Goal: Find specific page/section

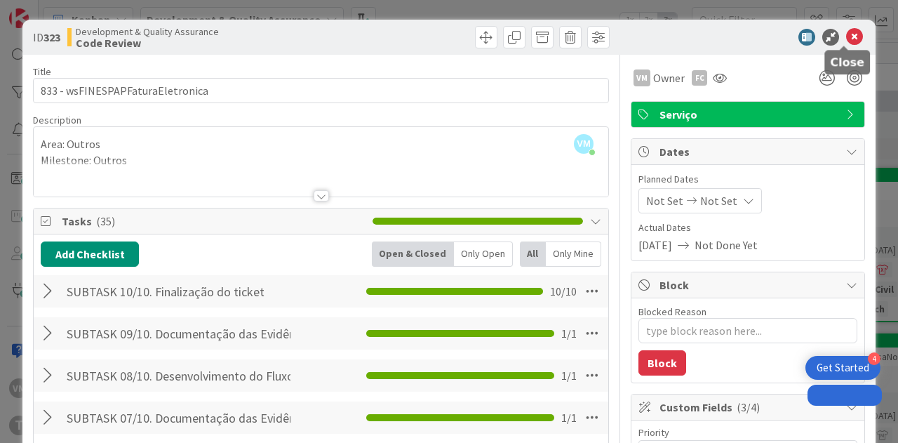
click at [846, 33] on icon at bounding box center [854, 37] width 17 height 17
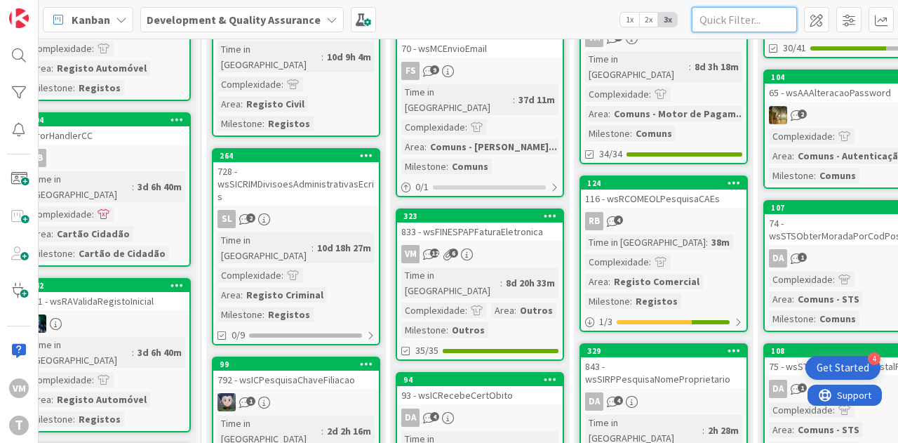
click at [769, 15] on input "text" at bounding box center [744, 19] width 105 height 25
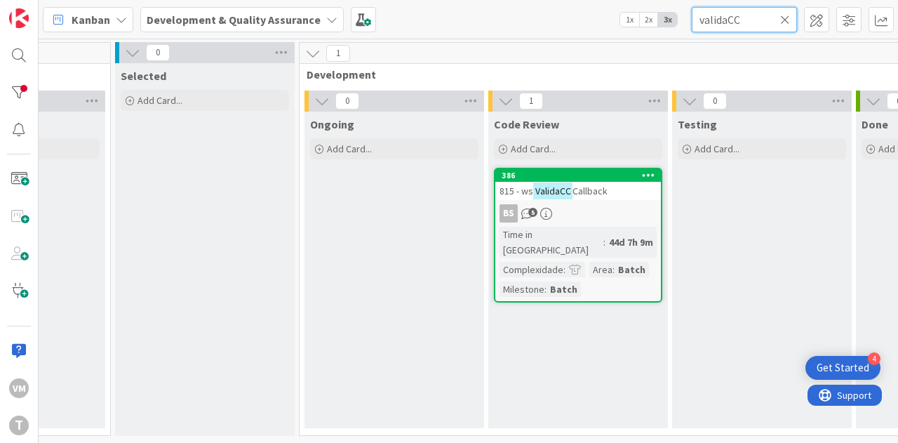
scroll to position [0, 521]
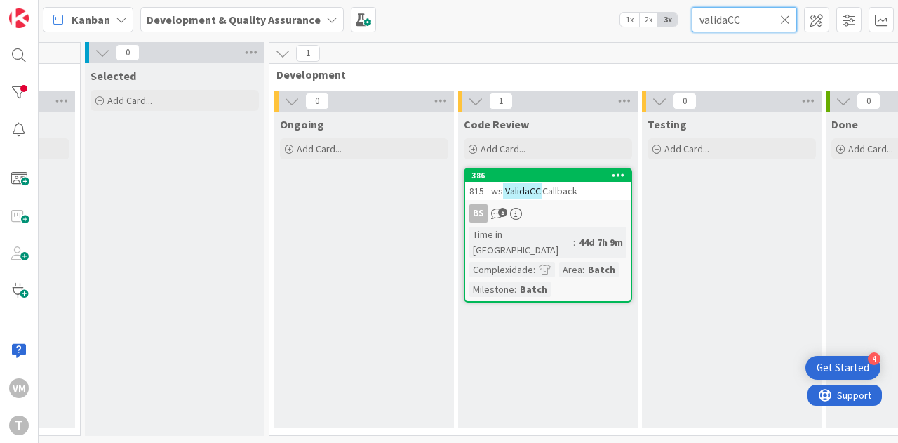
type input "validaCC"
click at [581, 199] on link "386 815 - ws ValidaCC Callback BS 5 Time in [GEOGRAPHIC_DATA] : 44d 7h 9m Compl…" at bounding box center [548, 235] width 168 height 135
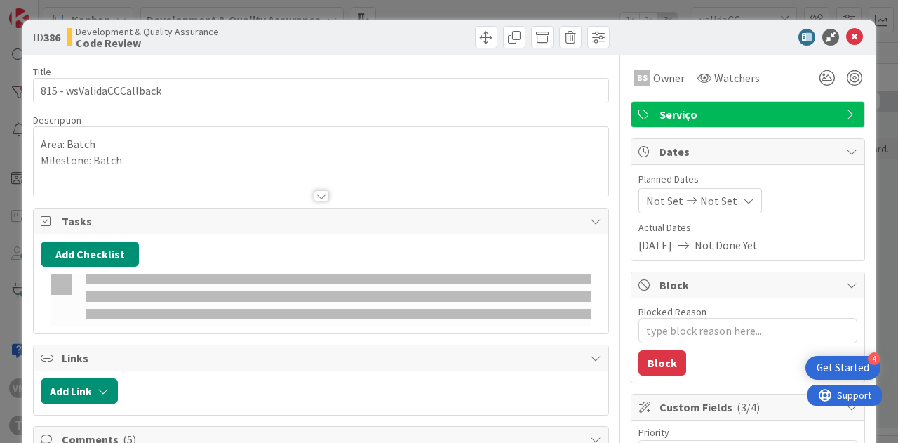
type textarea "x"
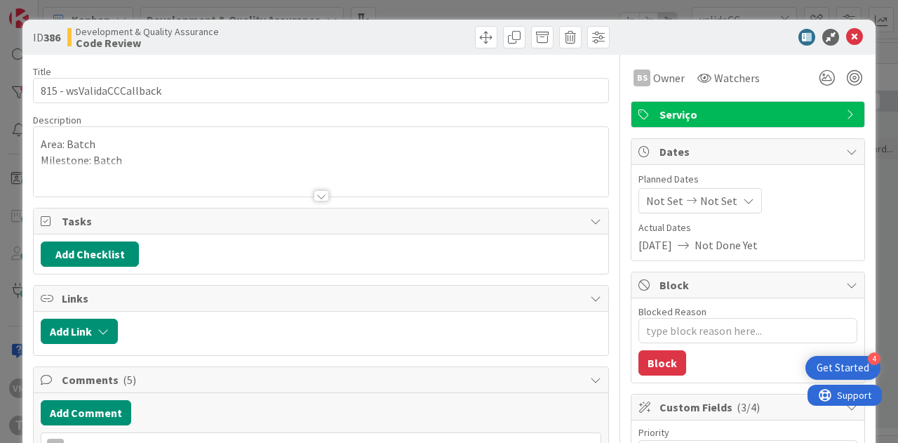
click at [314, 191] on div at bounding box center [321, 195] width 15 height 11
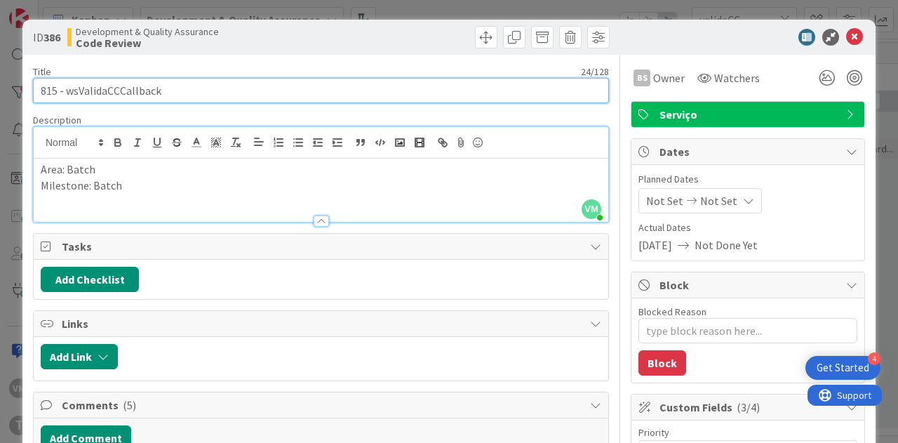
click at [112, 90] on input "815 - wsValidaCCCallback" at bounding box center [321, 90] width 576 height 25
